Goal: Find specific page/section: Find specific page/section

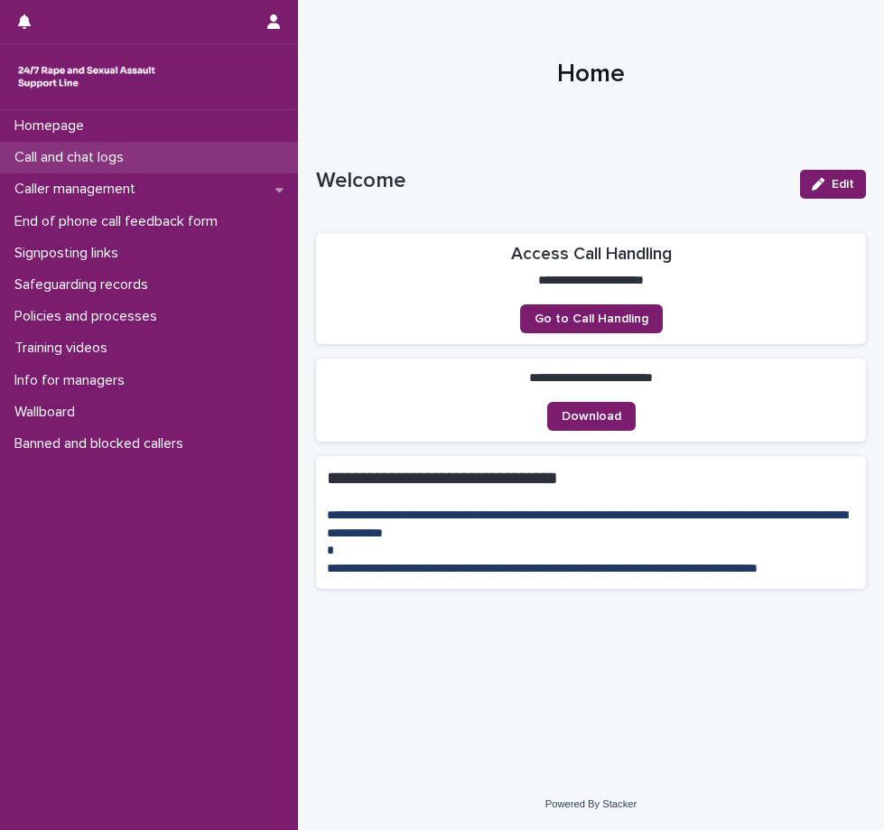
click at [70, 159] on p "Call and chat logs" at bounding box center [72, 157] width 131 height 17
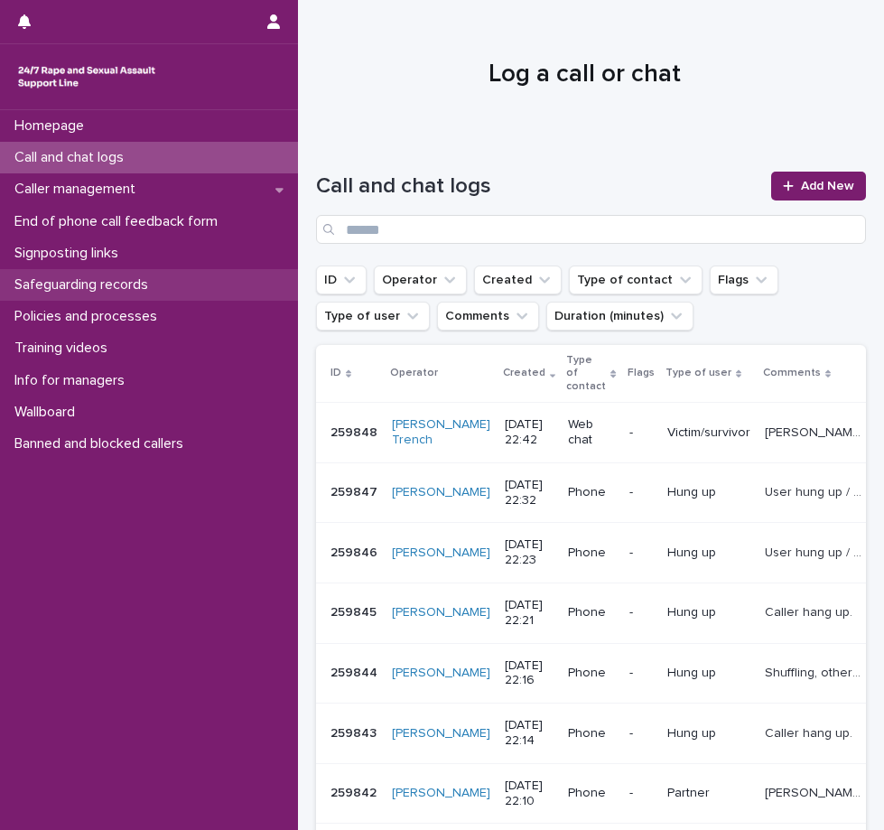
click at [45, 280] on p "Safeguarding records" at bounding box center [84, 284] width 155 height 17
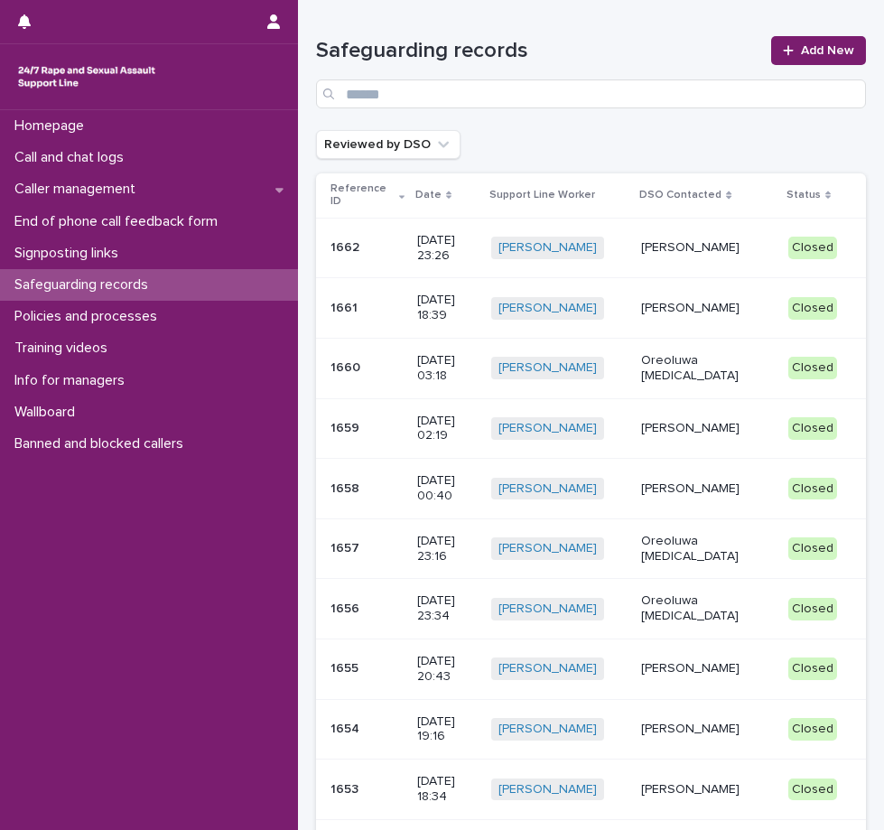
click at [678, 308] on p "[PERSON_NAME]" at bounding box center [707, 308] width 133 height 15
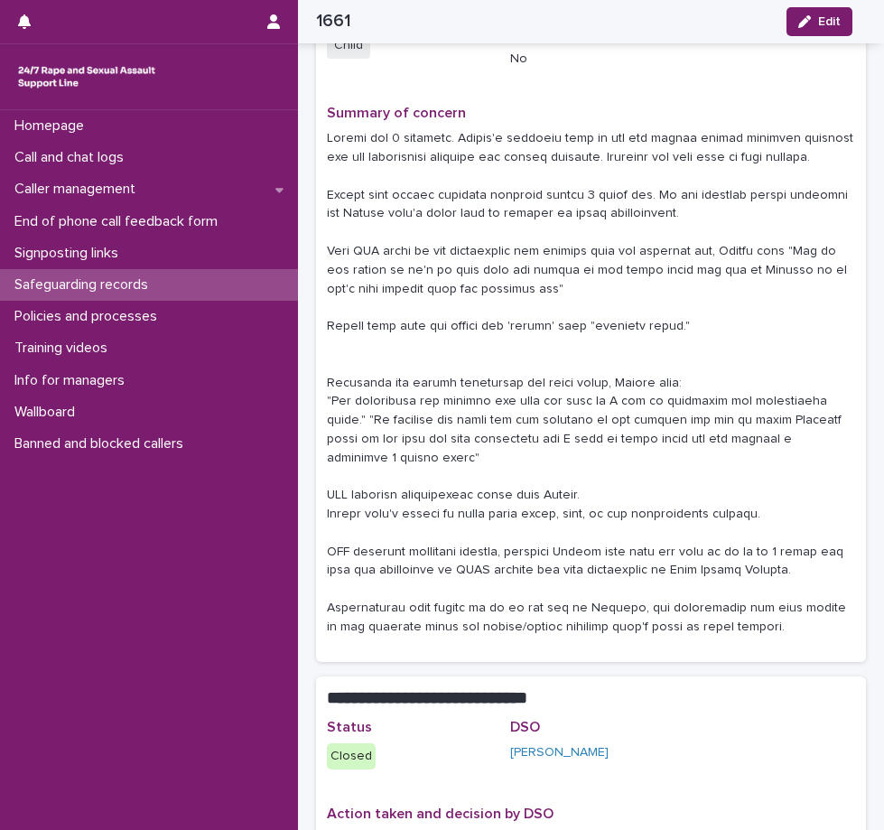
scroll to position [279, 0]
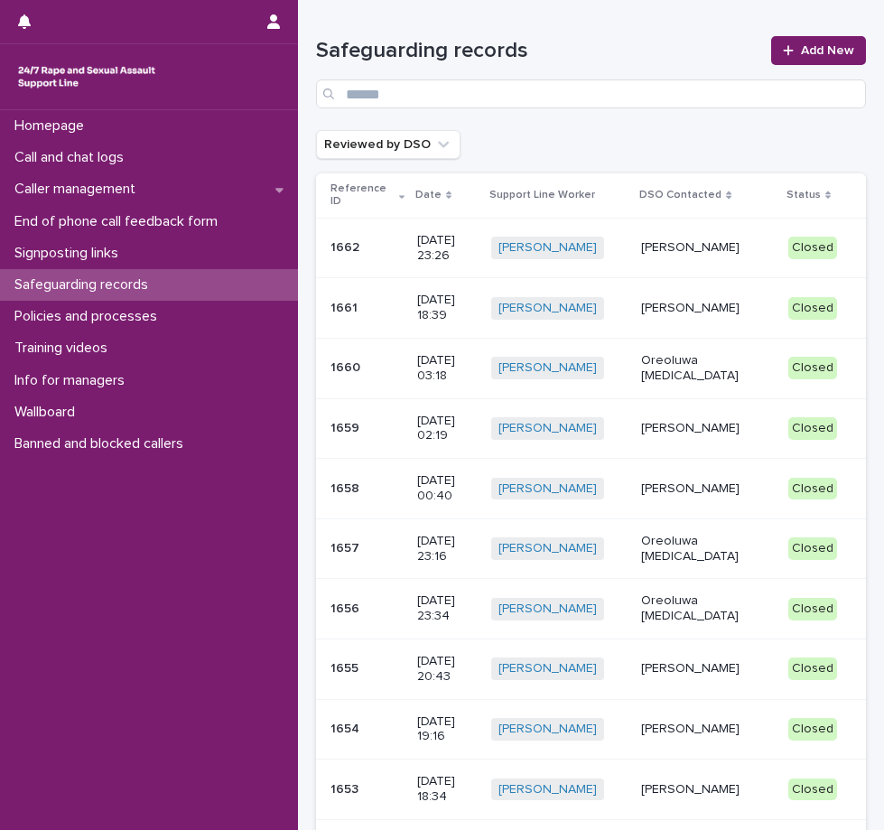
click at [701, 237] on div "[PERSON_NAME]" at bounding box center [707, 246] width 133 height 19
click at [88, 227] on p "End of phone call feedback form" at bounding box center [119, 221] width 225 height 17
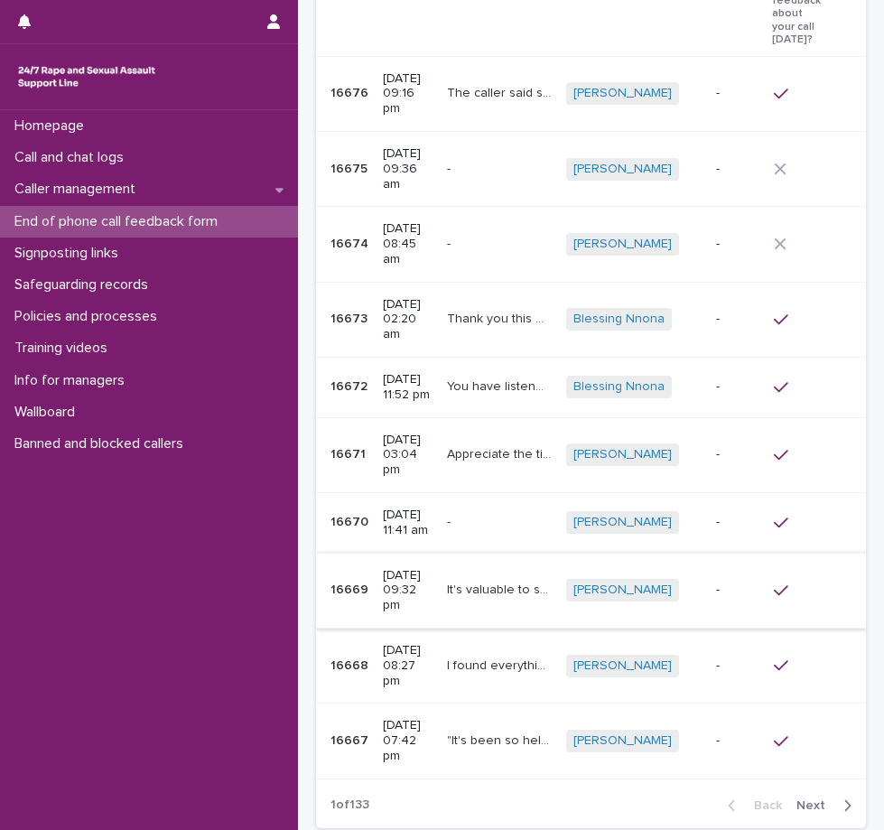
scroll to position [242, 0]
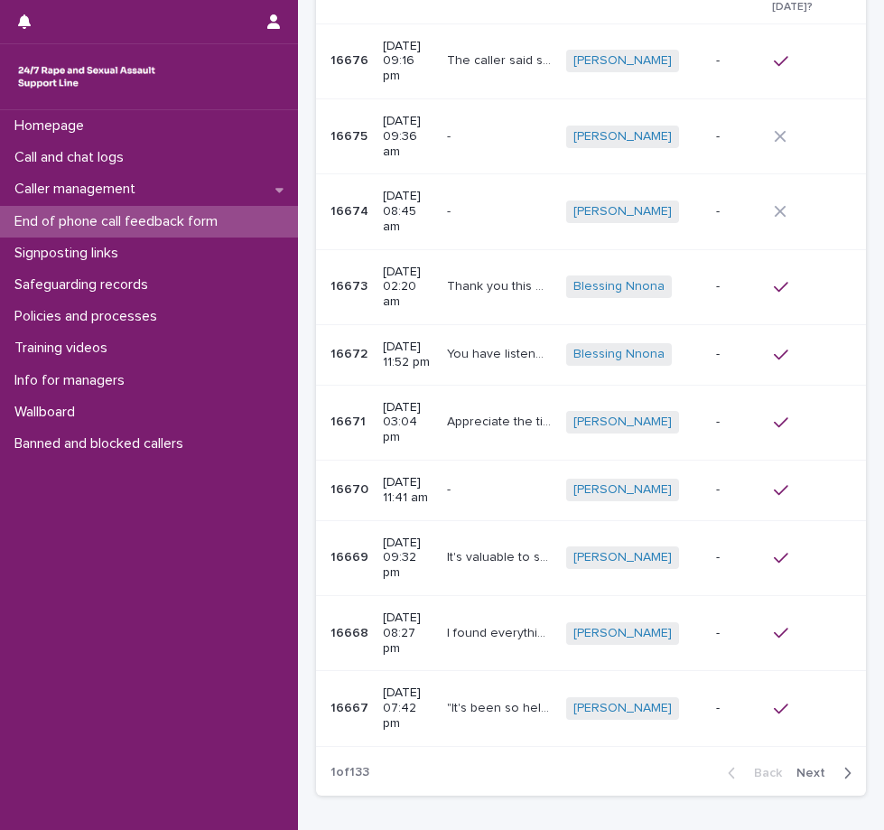
click at [757, 765] on button "Next" at bounding box center [827, 773] width 77 height 16
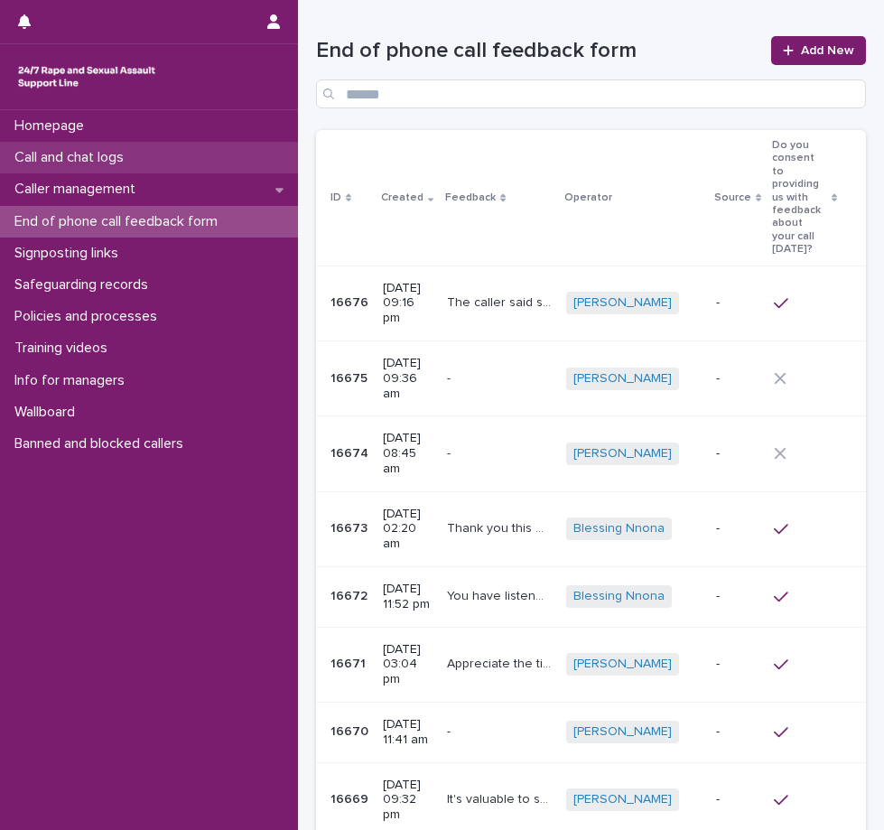
click at [124, 158] on p "Call and chat logs" at bounding box center [72, 157] width 131 height 17
